Goal: Task Accomplishment & Management: Use online tool/utility

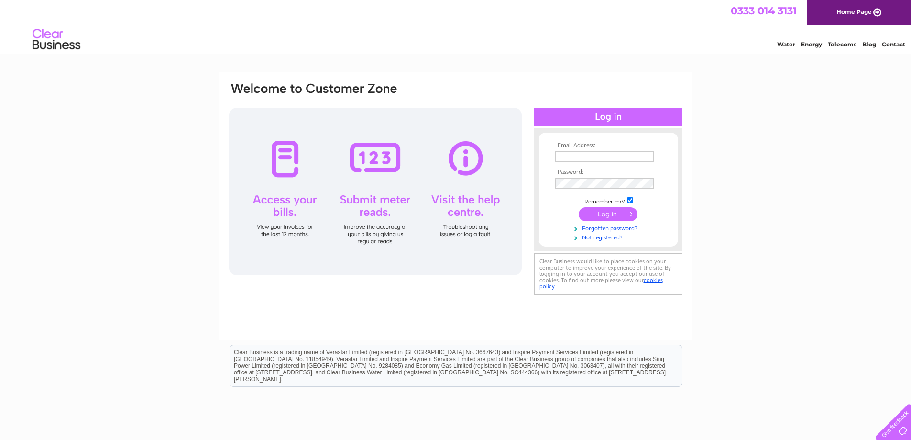
type input "[EMAIL_ADDRESS][DOMAIN_NAME]"
click at [623, 211] on input "submit" at bounding box center [608, 213] width 59 height 13
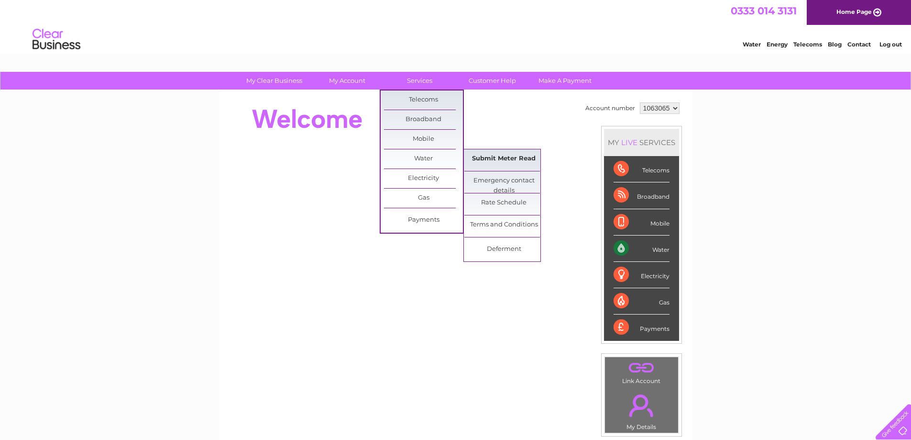
click at [488, 158] on link "Submit Meter Read" at bounding box center [503, 158] width 79 height 19
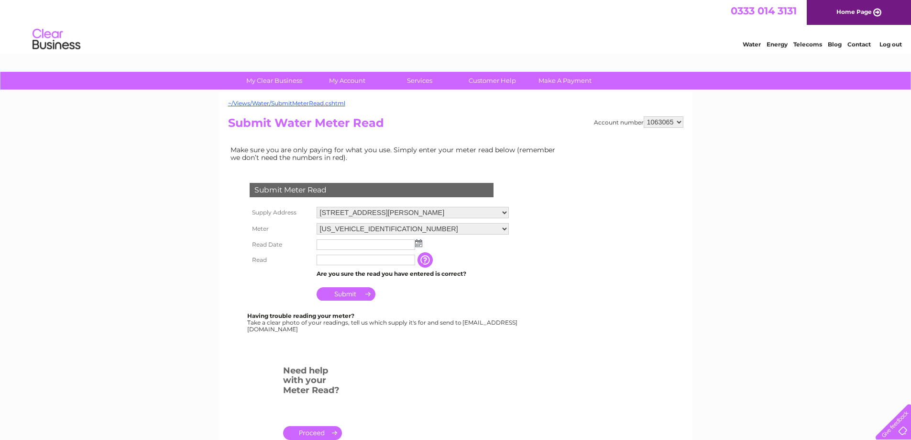
click at [418, 243] on img at bounding box center [418, 243] width 7 height 8
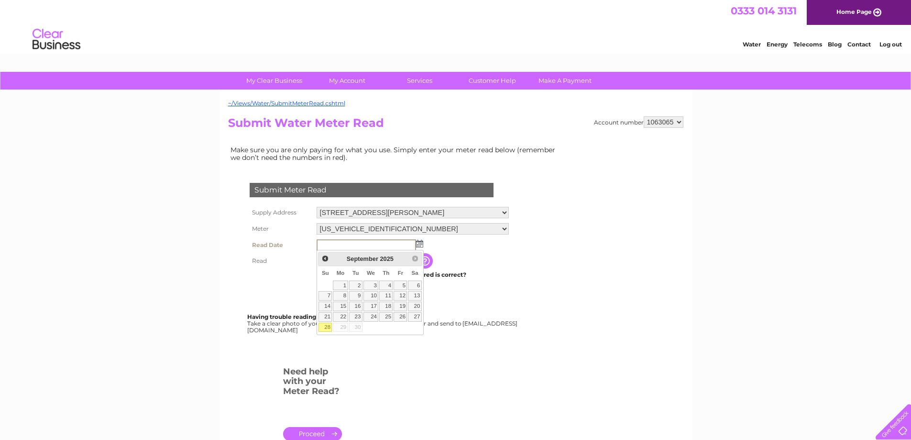
click at [329, 324] on link "28" at bounding box center [325, 327] width 13 height 10
type input "[DATE]"
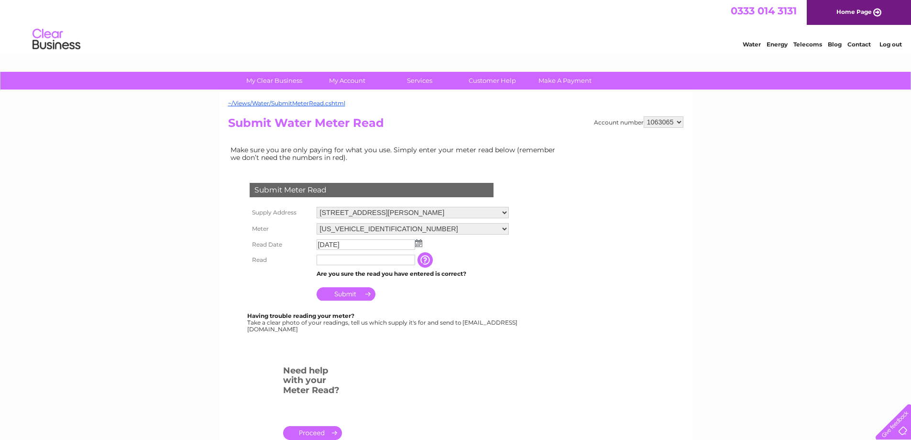
click at [363, 260] on input "text" at bounding box center [366, 259] width 99 height 11
type input "2"
type input "00201"
click at [353, 294] on input "Submit" at bounding box center [346, 293] width 59 height 13
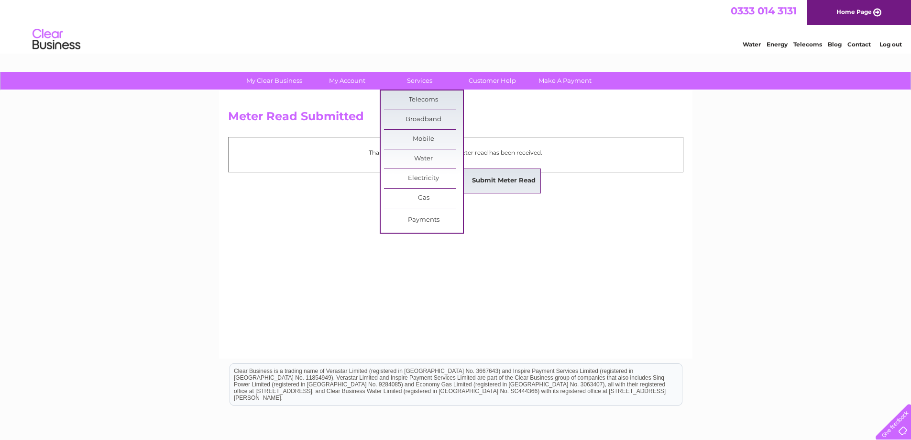
click at [479, 181] on link "Submit Meter Read" at bounding box center [503, 180] width 79 height 19
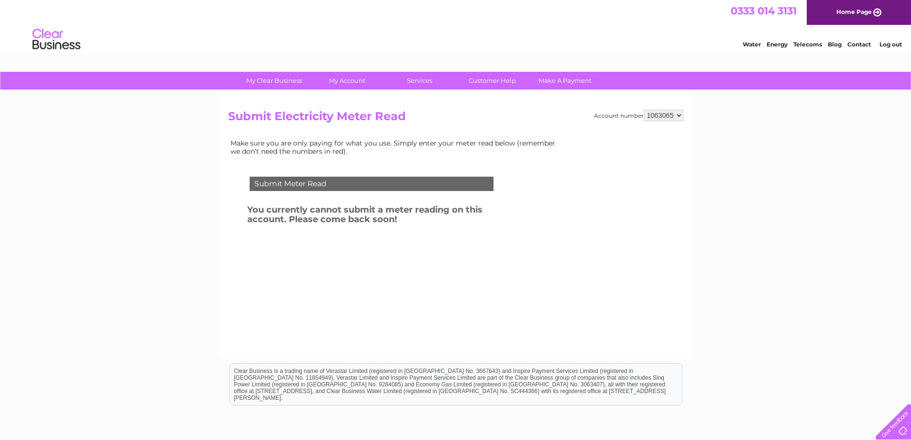
click at [381, 187] on div "Submit Meter Read" at bounding box center [372, 184] width 244 height 14
click at [263, 184] on div "Submit Meter Read" at bounding box center [372, 184] width 244 height 14
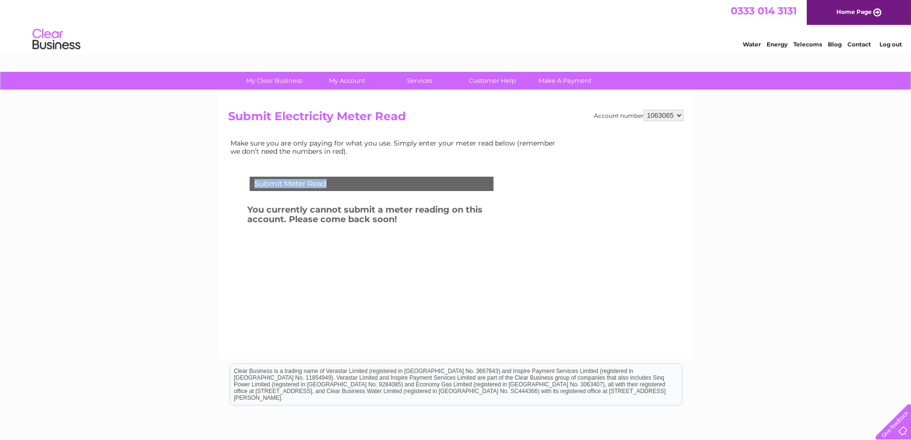
click at [263, 184] on div "Submit Meter Read" at bounding box center [372, 184] width 244 height 14
click at [472, 78] on link "Customer Help" at bounding box center [492, 81] width 79 height 18
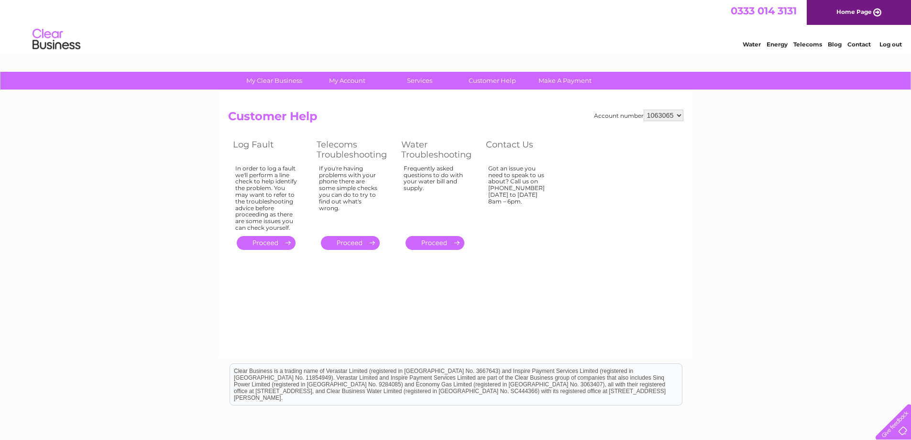
click at [894, 45] on link "Log out" at bounding box center [891, 44] width 22 height 7
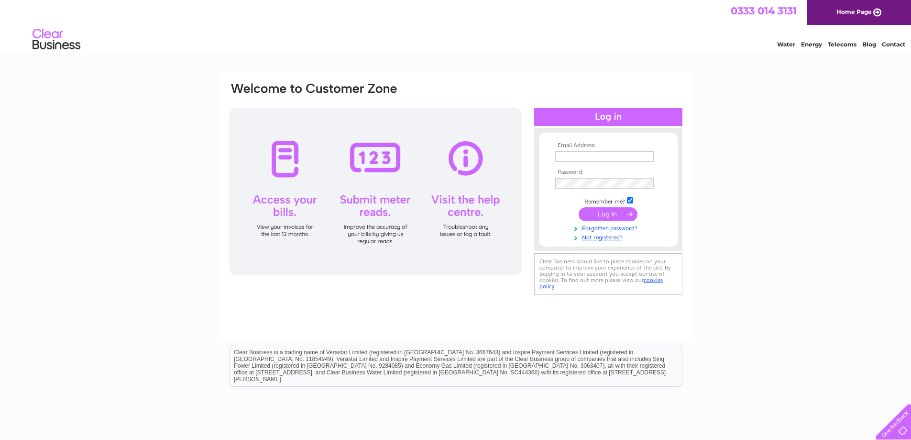
type input "[EMAIL_ADDRESS][DOMAIN_NAME]"
click at [817, 44] on link "Energy" at bounding box center [811, 44] width 21 height 7
click at [623, 211] on input "submit" at bounding box center [608, 213] width 59 height 13
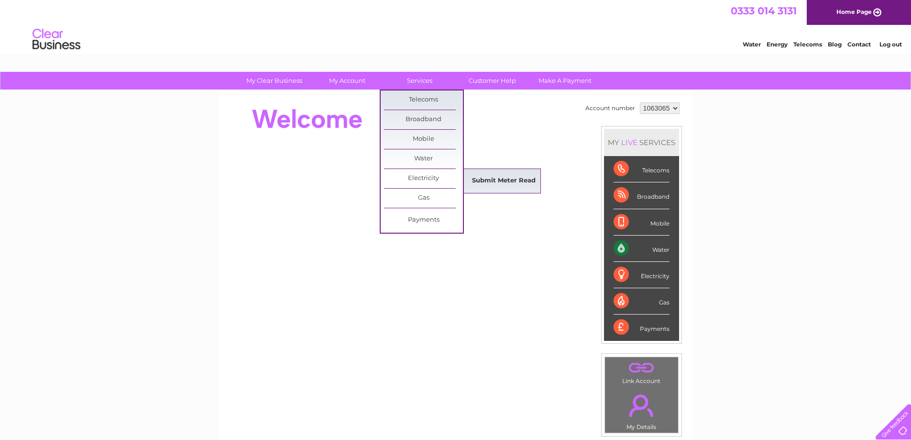
click at [496, 180] on link "Submit Meter Read" at bounding box center [503, 180] width 79 height 19
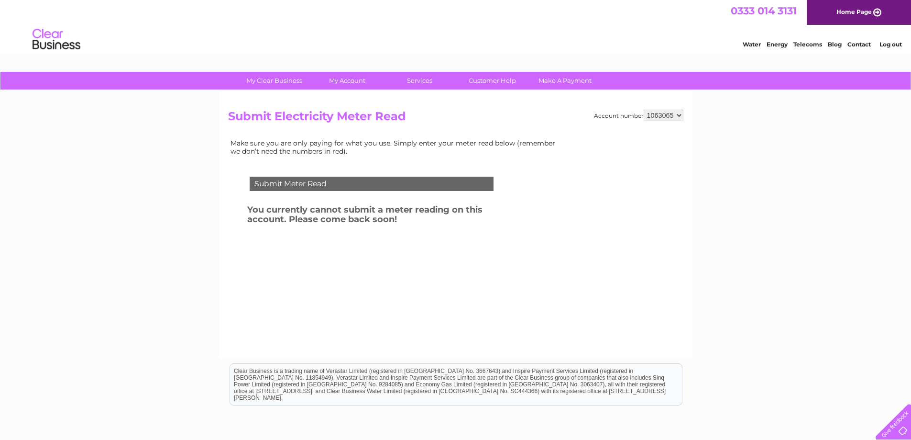
click at [357, 164] on div "Submit Meter Read You currently cannot submit a meter reading on this account. …" at bounding box center [373, 233] width 291 height 153
click at [378, 169] on td "Submit Meter Read" at bounding box center [371, 182] width 249 height 31
click at [269, 179] on div "Submit Meter Read" at bounding box center [372, 184] width 244 height 14
click at [398, 183] on div "Submit Meter Read" at bounding box center [372, 184] width 244 height 14
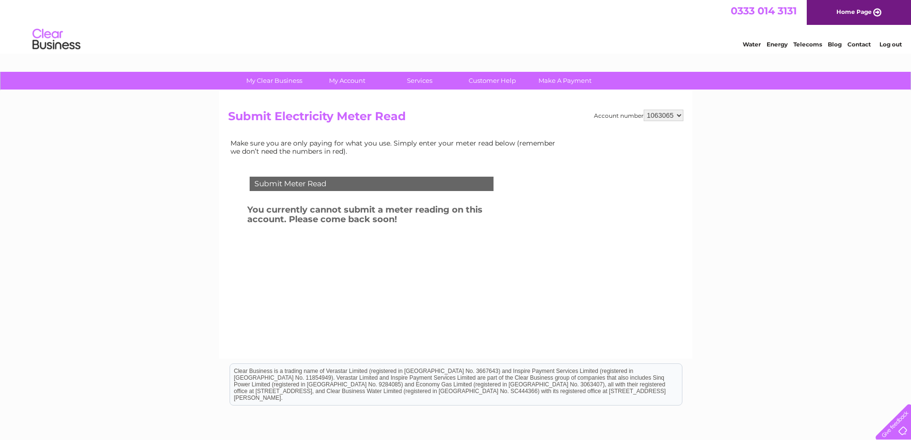
click at [388, 182] on div "Submit Meter Read" at bounding box center [372, 184] width 244 height 14
drag, startPoint x: 388, startPoint y: 182, endPoint x: 425, endPoint y: 172, distance: 37.6
click at [390, 181] on div "Submit Meter Read" at bounding box center [372, 184] width 244 height 14
click at [889, 45] on link "Log out" at bounding box center [891, 44] width 22 height 7
